Goal: Information Seeking & Learning: Learn about a topic

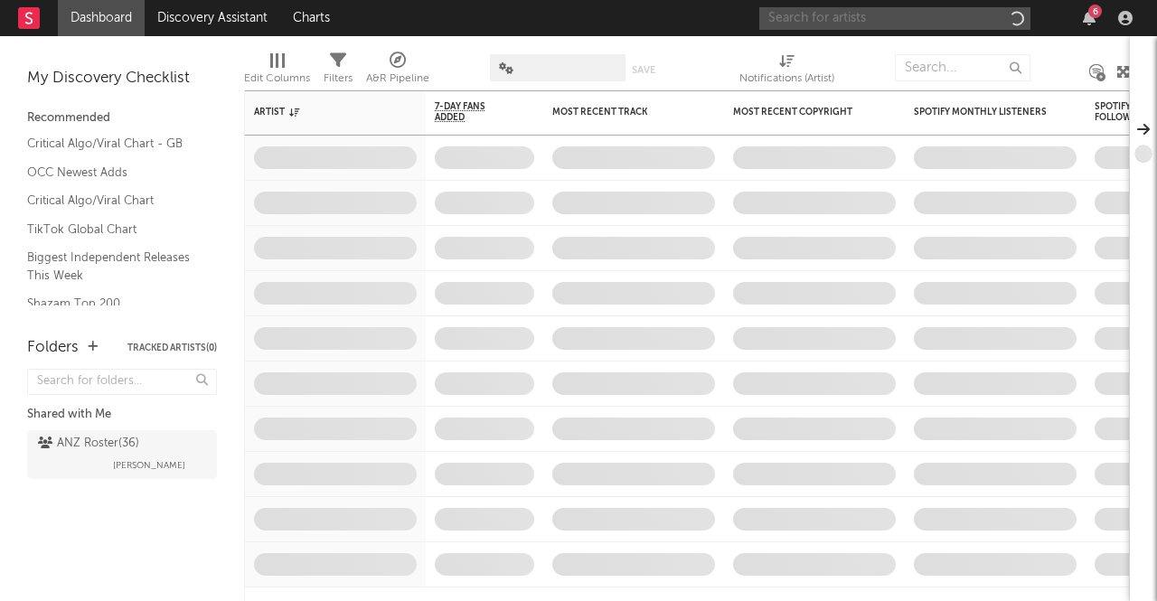
click at [844, 13] on input "text" at bounding box center [894, 18] width 271 height 23
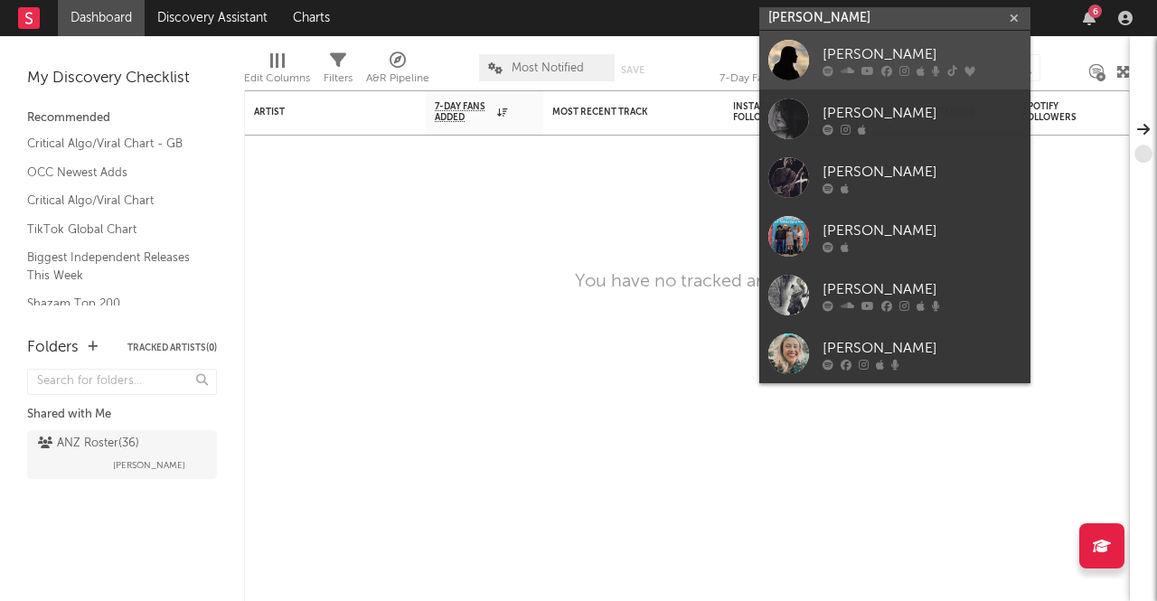
type input "[PERSON_NAME]"
click at [835, 50] on div "[PERSON_NAME]" at bounding box center [922, 54] width 199 height 22
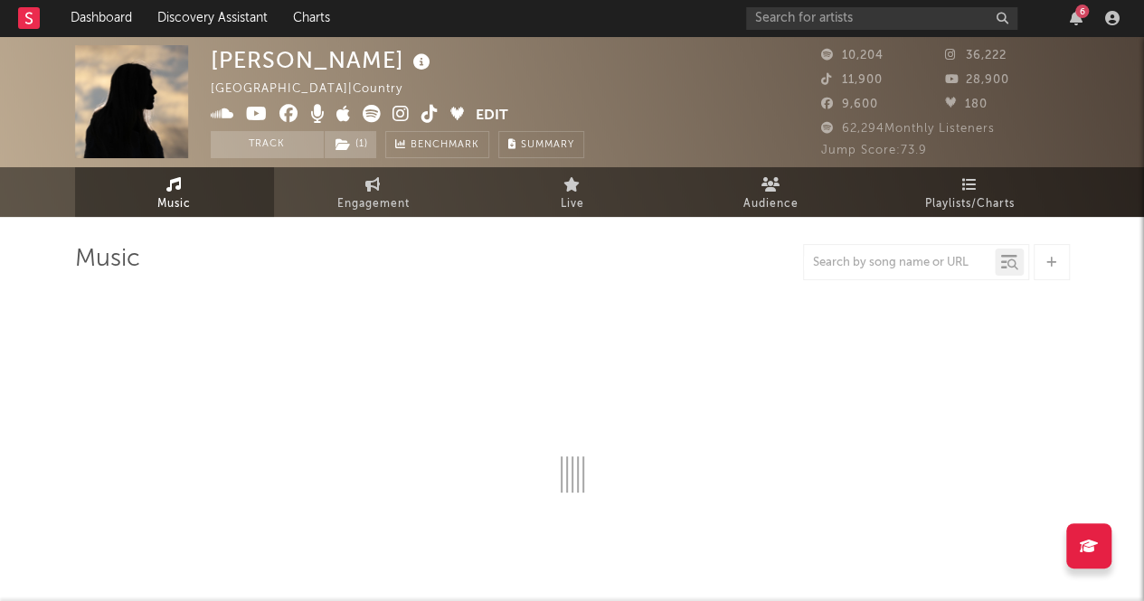
select select "6m"
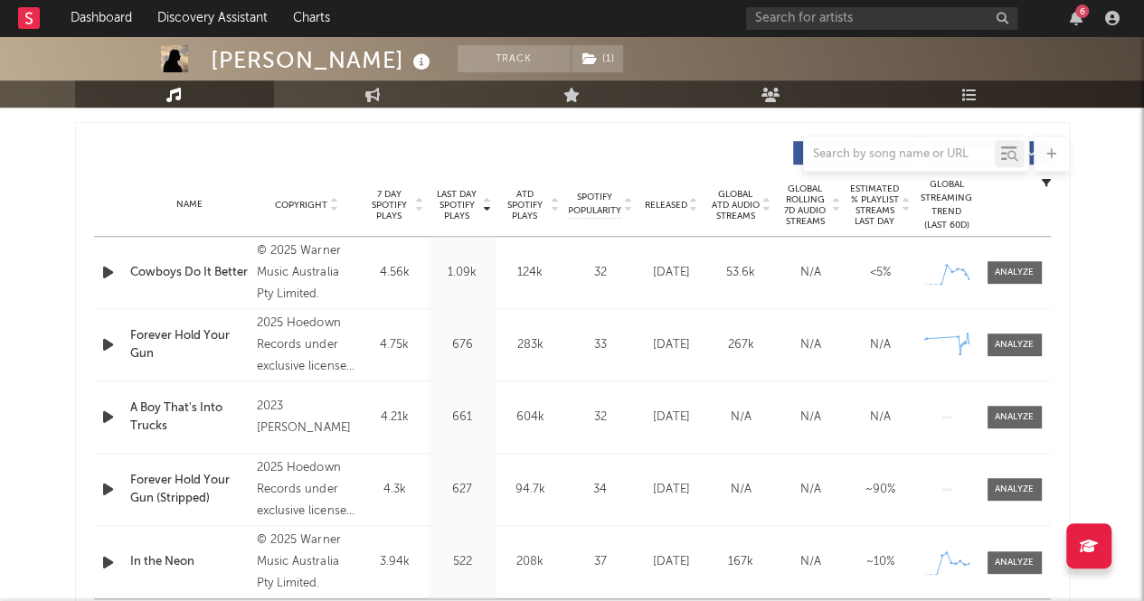
scroll to position [751, 0]
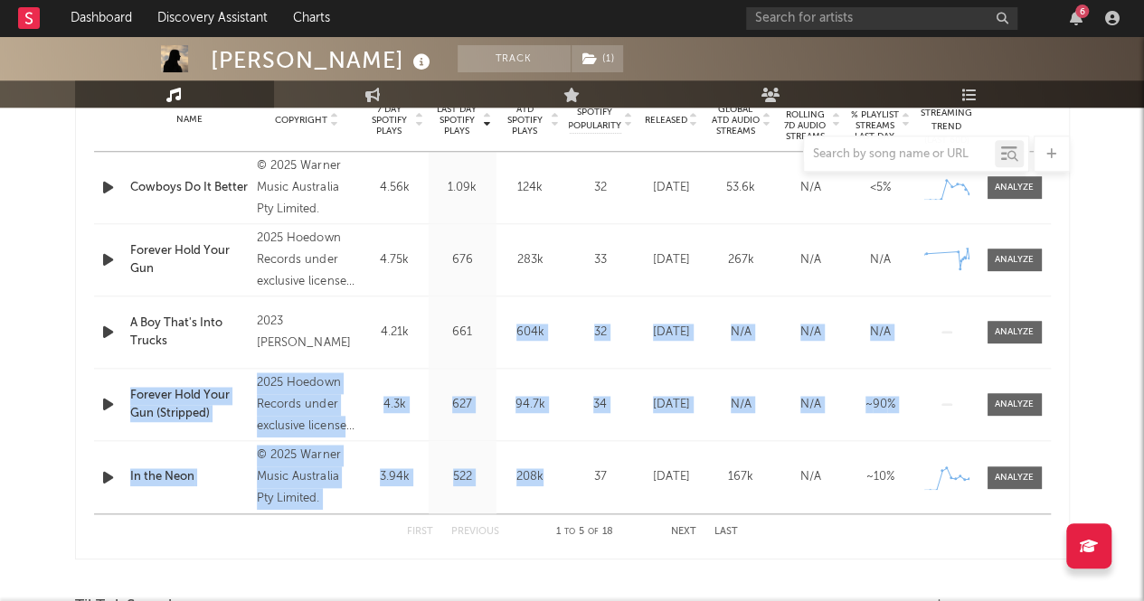
drag, startPoint x: 541, startPoint y: 476, endPoint x: 504, endPoint y: 359, distance: 122.1
click at [504, 359] on div "Name Cowboys Do It Better Copyright © 2025 Warner Music Australia Pty Limited. …" at bounding box center [572, 333] width 957 height 362
click at [535, 388] on div "Name Forever Hold Your Gun (Stripped) Copyright 2025 Hoedown Records under excl…" at bounding box center [572, 404] width 957 height 71
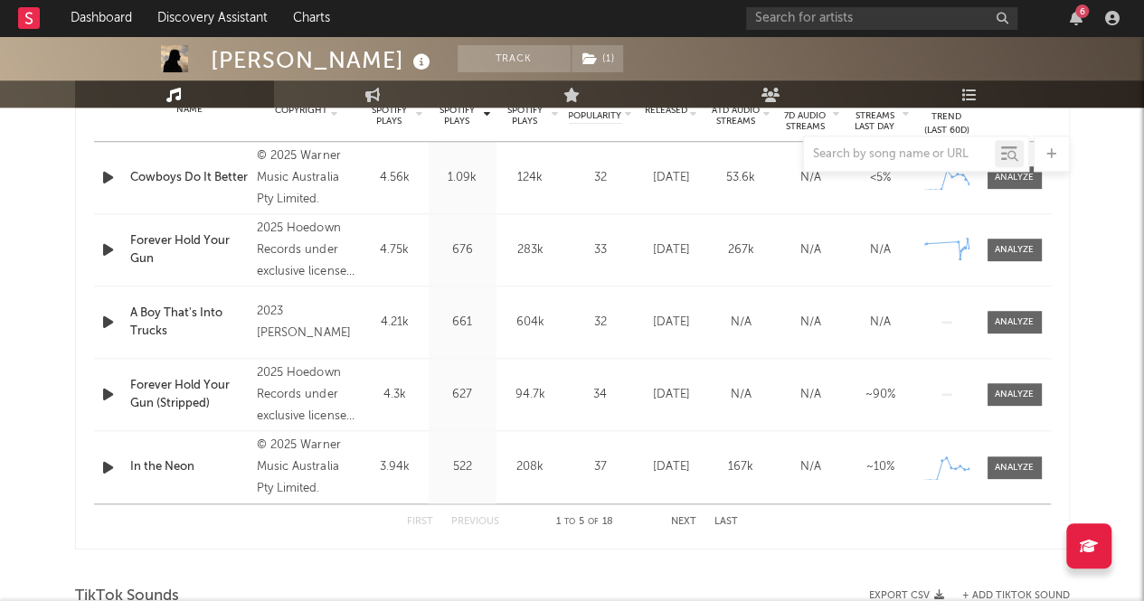
scroll to position [760, 0]
drag, startPoint x: 557, startPoint y: 468, endPoint x: 507, endPoint y: 461, distance: 50.2
click at [507, 461] on div "208k" at bounding box center [530, 468] width 59 height 18
